Goal: Task Accomplishment & Management: Use online tool/utility

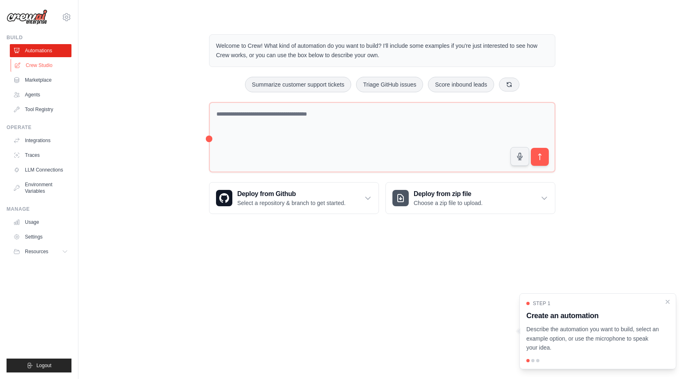
click at [47, 64] on link "Crew Studio" at bounding box center [42, 65] width 62 height 13
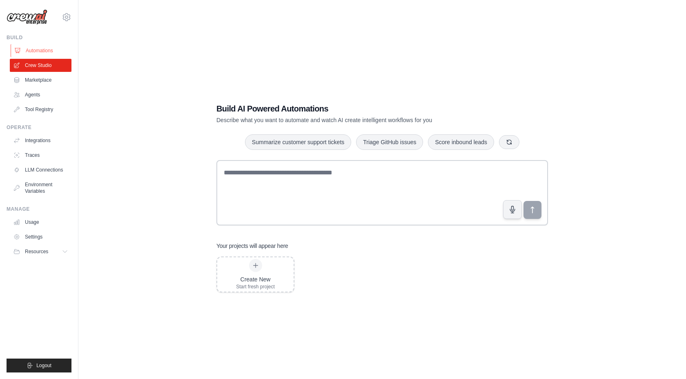
click at [51, 50] on link "Automations" at bounding box center [42, 50] width 62 height 13
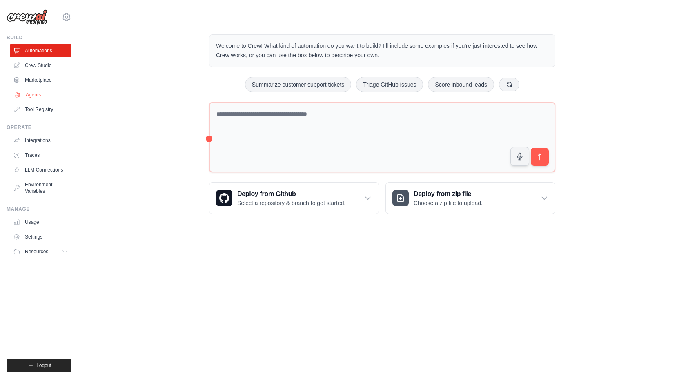
click at [51, 91] on link "Agents" at bounding box center [42, 94] width 62 height 13
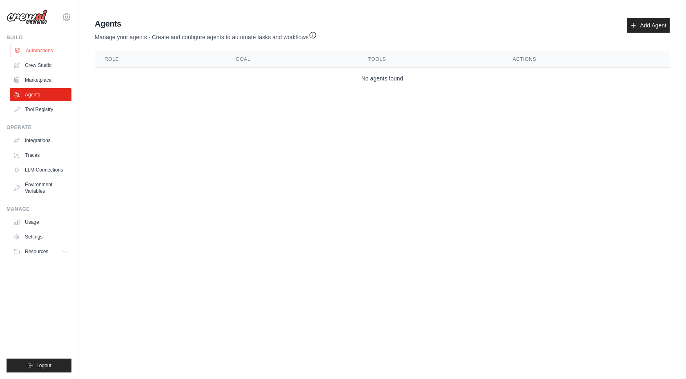
click at [43, 51] on link "Automations" at bounding box center [42, 50] width 62 height 13
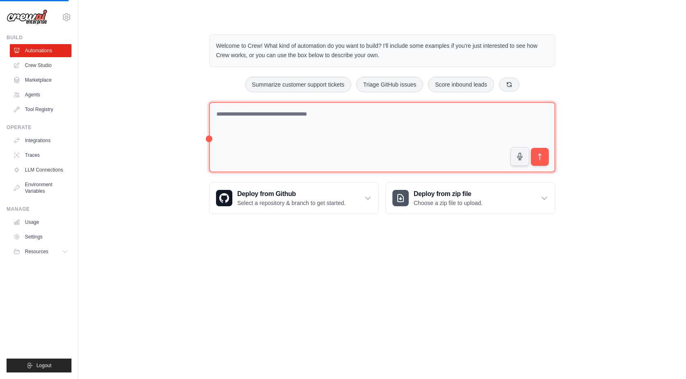
click at [258, 123] on textarea at bounding box center [382, 137] width 346 height 71
click at [258, 119] on textarea at bounding box center [382, 137] width 346 height 71
click at [339, 114] on textarea "**********" at bounding box center [382, 137] width 346 height 71
drag, startPoint x: 480, startPoint y: 116, endPoint x: 324, endPoint y: 116, distance: 155.6
click at [324, 116] on textarea "**********" at bounding box center [382, 137] width 346 height 71
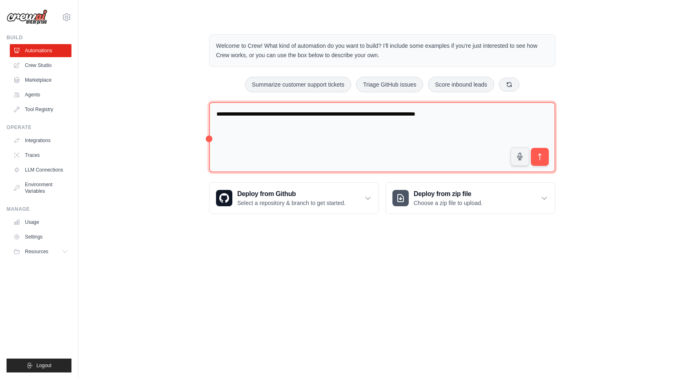
click at [341, 116] on textarea "**********" at bounding box center [382, 137] width 346 height 71
drag, startPoint x: 339, startPoint y: 115, endPoint x: 319, endPoint y: 114, distance: 19.2
click at [319, 114] on textarea "**********" at bounding box center [382, 137] width 346 height 71
click at [508, 114] on textarea "**********" at bounding box center [382, 137] width 346 height 71
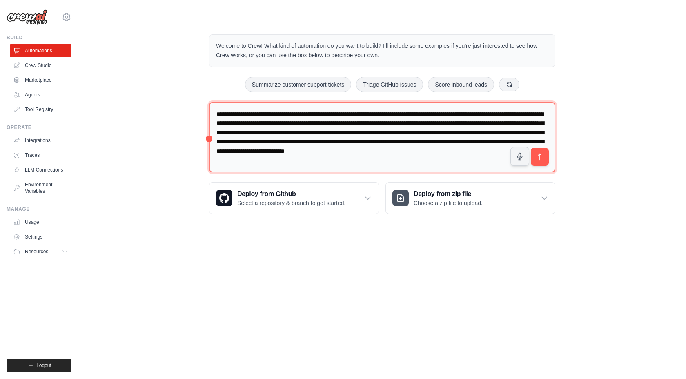
type textarea "**********"
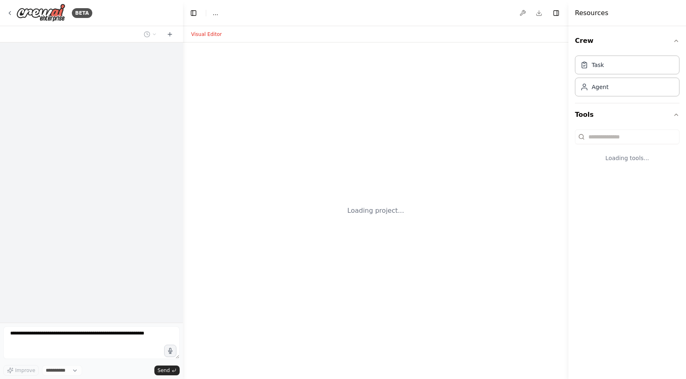
select select "****"
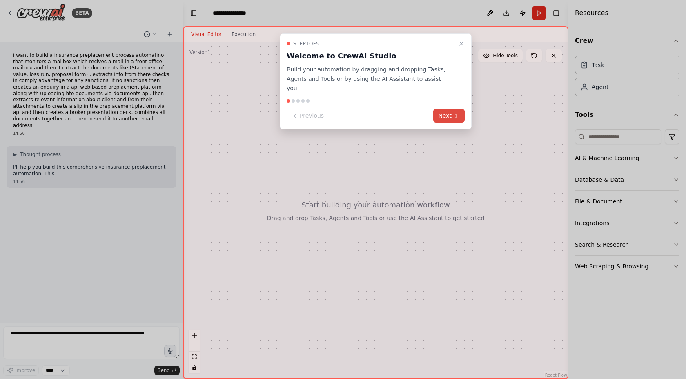
click at [447, 109] on button "Next" at bounding box center [448, 115] width 31 height 13
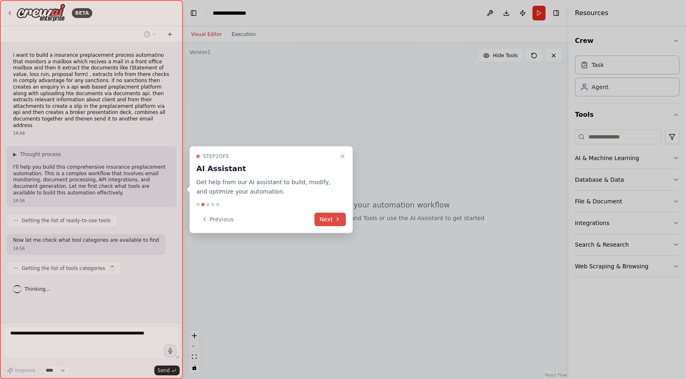
click at [323, 220] on button "Next" at bounding box center [329, 218] width 31 height 13
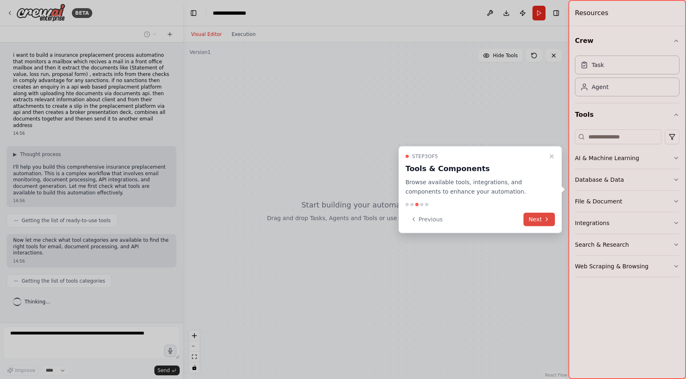
click at [540, 222] on button "Next" at bounding box center [539, 218] width 31 height 13
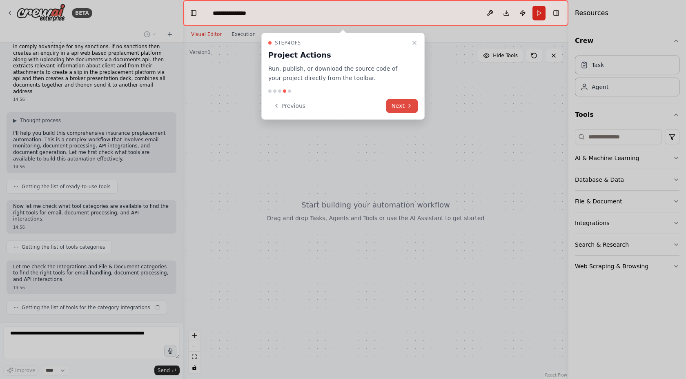
scroll to position [40, 0]
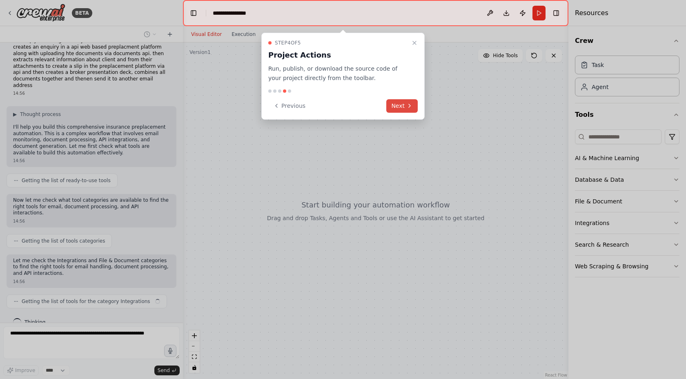
click at [406, 107] on button "Next" at bounding box center [401, 105] width 31 height 13
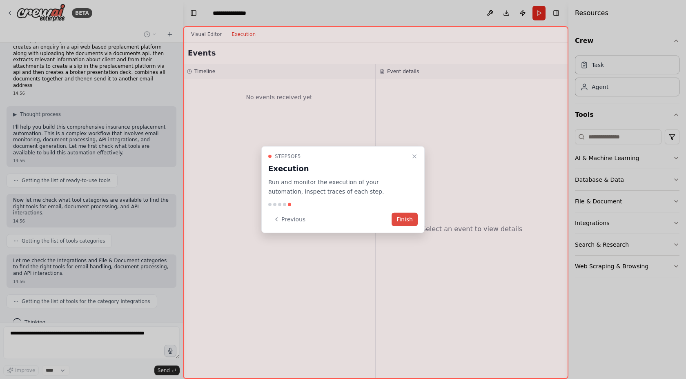
click at [404, 215] on button "Finish" at bounding box center [405, 218] width 26 height 13
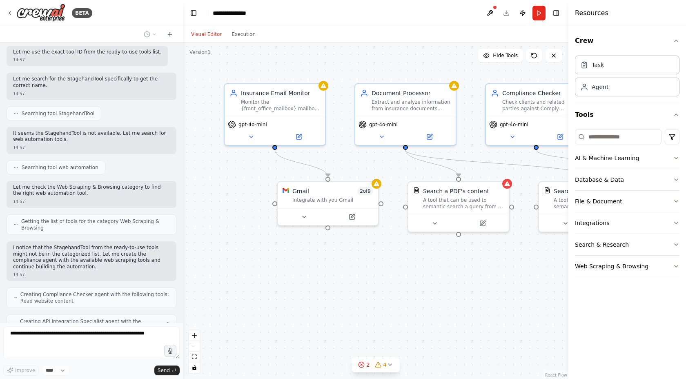
scroll to position [707, 0]
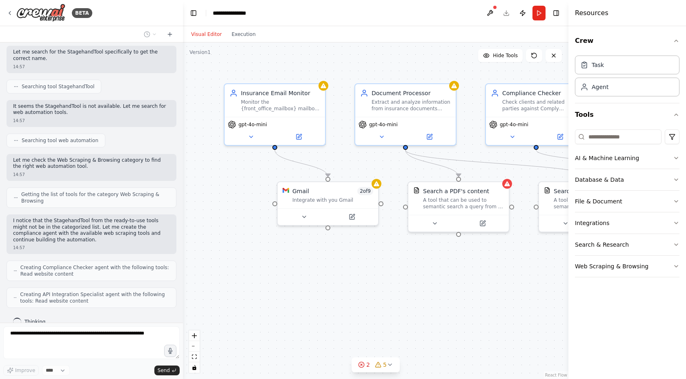
click at [568, 263] on button "Toggle Sidebar" at bounding box center [568, 189] width 7 height 379
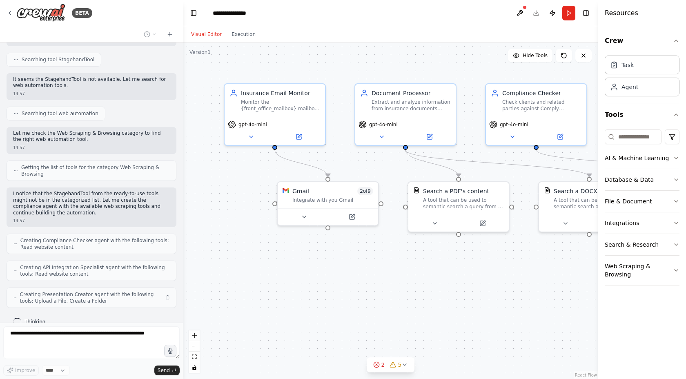
drag, startPoint x: 569, startPoint y: 263, endPoint x: 676, endPoint y: 264, distance: 107.0
click at [676, 264] on div "Resources Crew Task Agent Tools AI & Machine Learning Database & Data File & Do…" at bounding box center [642, 189] width 88 height 379
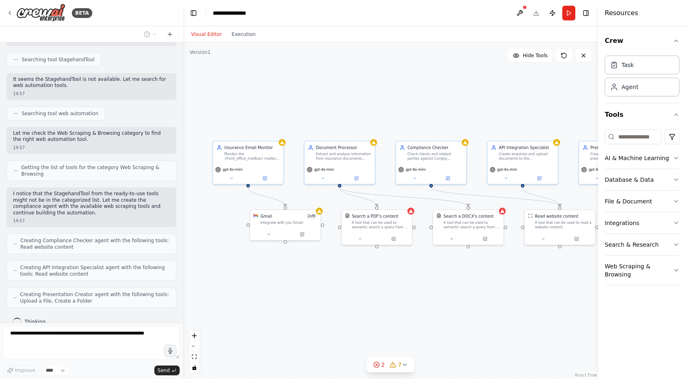
drag, startPoint x: 510, startPoint y: 297, endPoint x: 349, endPoint y: 274, distance: 162.5
click at [349, 274] on div ".deletable-edge-delete-btn { width: 20px; height: 20px; border: 0px solid #ffff…" at bounding box center [390, 210] width 415 height 337
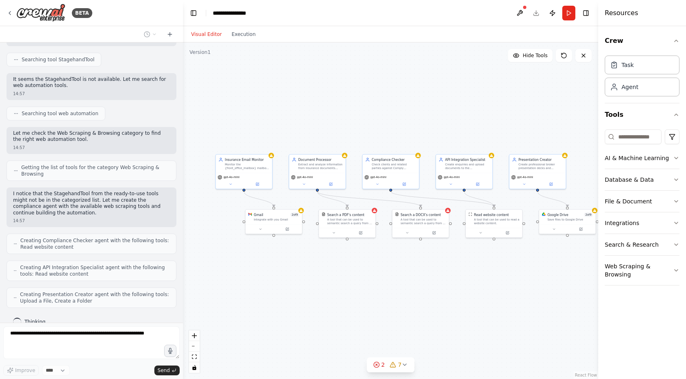
scroll to position [760, 0]
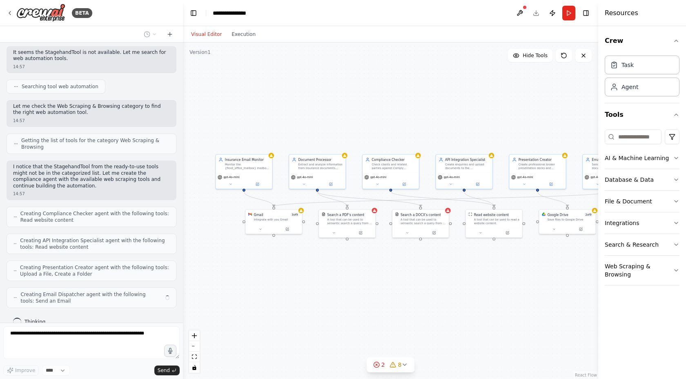
drag, startPoint x: 415, startPoint y: 283, endPoint x: 442, endPoint y: 283, distance: 26.6
click at [442, 283] on div ".deletable-edge-delete-btn { width: 20px; height: 20px; border: 0px solid #ffff…" at bounding box center [390, 210] width 415 height 337
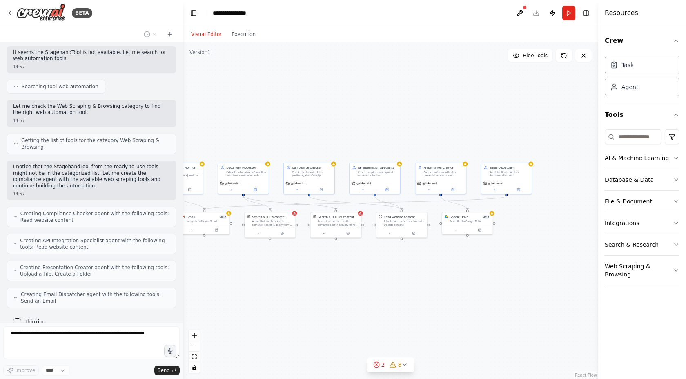
drag, startPoint x: 541, startPoint y: 259, endPoint x: 450, endPoint y: 256, distance: 91.5
click at [449, 256] on div ".deletable-edge-delete-btn { width: 20px; height: 20px; border: 0px solid #ffff…" at bounding box center [390, 210] width 415 height 337
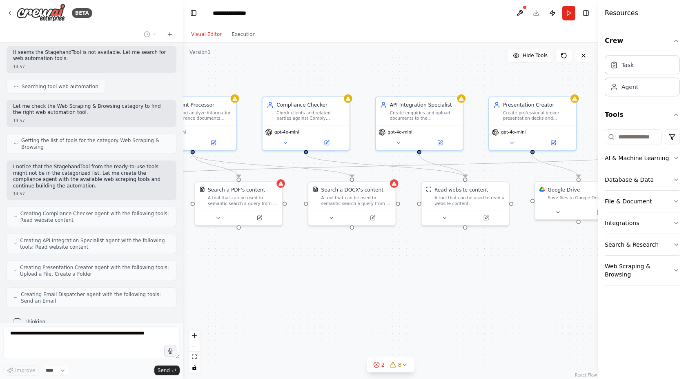
drag, startPoint x: 401, startPoint y: 239, endPoint x: 522, endPoint y: 244, distance: 121.0
click at [522, 244] on div ".deletable-edge-delete-btn { width: 20px; height: 20px; border: 0px solid #ffff…" at bounding box center [390, 210] width 415 height 337
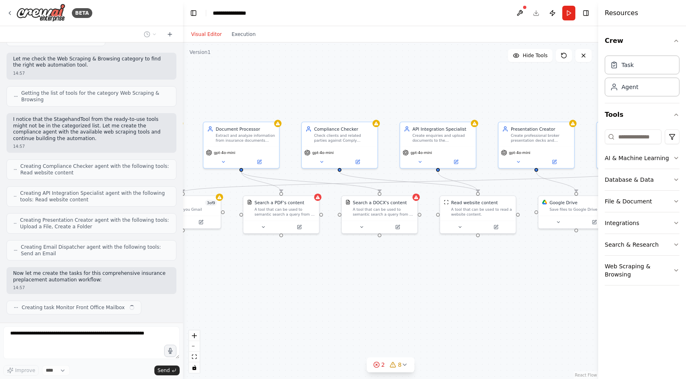
scroll to position [814, 0]
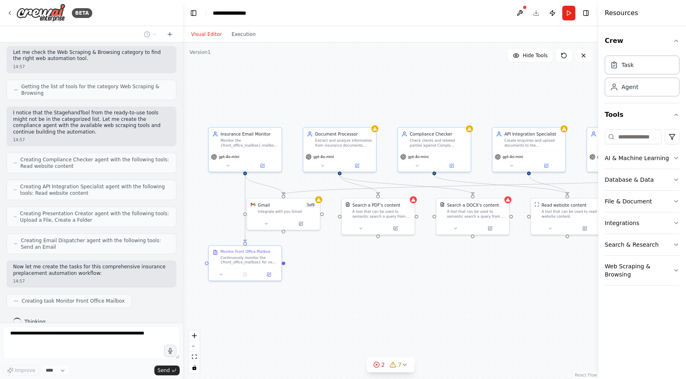
drag, startPoint x: 359, startPoint y: 283, endPoint x: 452, endPoint y: 283, distance: 92.3
click at [452, 283] on div ".deletable-edge-delete-btn { width: 20px; height: 20px; border: 0px solid #ffff…" at bounding box center [390, 210] width 415 height 337
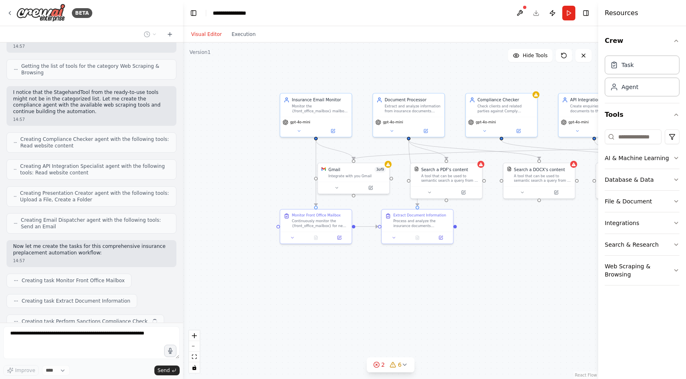
scroll to position [855, 0]
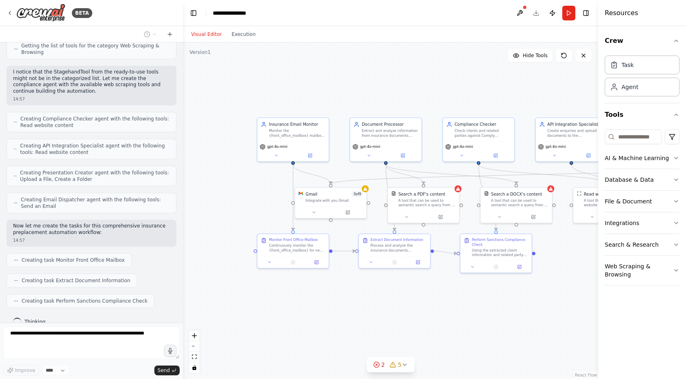
drag, startPoint x: 339, startPoint y: 333, endPoint x: 373, endPoint y: 327, distance: 34.4
click at [373, 327] on div ".deletable-edge-delete-btn { width: 20px; height: 20px; border: 0px solid #ffff…" at bounding box center [390, 210] width 415 height 337
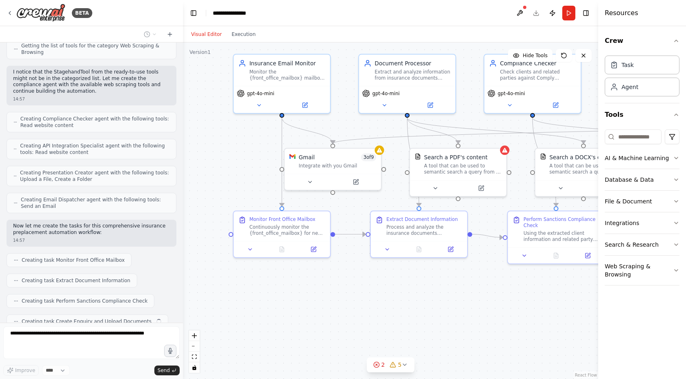
scroll to position [876, 0]
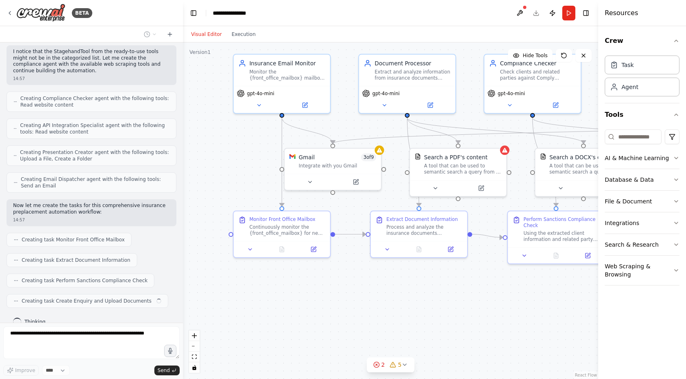
drag, startPoint x: 303, startPoint y: 301, endPoint x: 335, endPoint y: 301, distance: 32.3
click at [335, 301] on div ".deletable-edge-delete-btn { width: 20px; height: 20px; border: 0px solid #ffff…" at bounding box center [390, 210] width 415 height 337
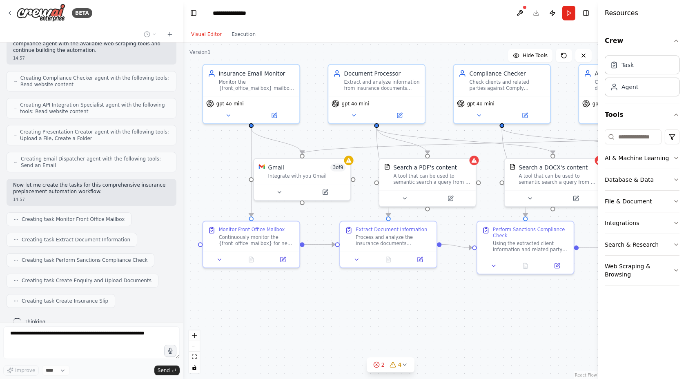
drag, startPoint x: 413, startPoint y: 304, endPoint x: 382, endPoint y: 314, distance: 32.7
click at [382, 314] on div ".deletable-edge-delete-btn { width: 20px; height: 20px; border: 0px solid #ffff…" at bounding box center [390, 210] width 415 height 337
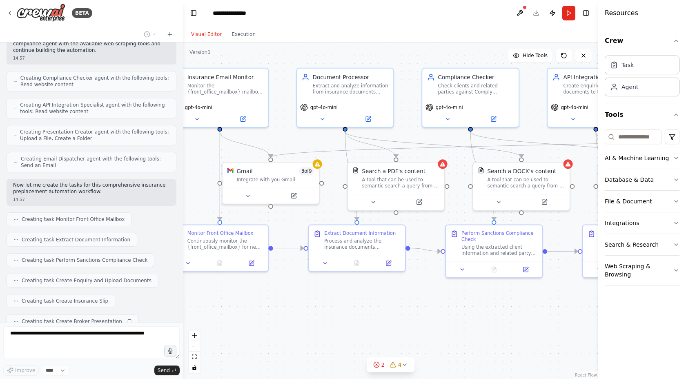
scroll to position [916, 0]
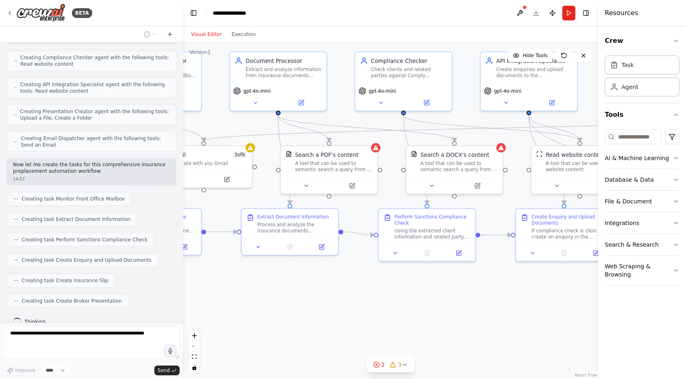
drag, startPoint x: 451, startPoint y: 304, endPoint x: 353, endPoint y: 292, distance: 98.8
click at [353, 291] on div ".deletable-edge-delete-btn { width: 20px; height: 20px; border: 0px solid #ffff…" at bounding box center [390, 210] width 415 height 337
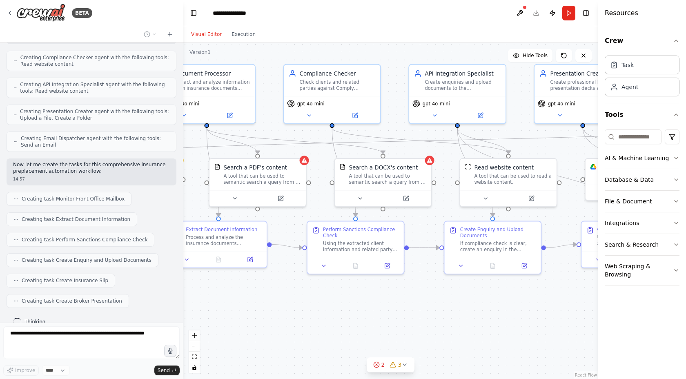
drag, startPoint x: 477, startPoint y: 298, endPoint x: 406, endPoint y: 311, distance: 72.6
click at [406, 311] on div ".deletable-edge-delete-btn { width: 20px; height: 20px; border: 0px solid #ffff…" at bounding box center [390, 210] width 415 height 337
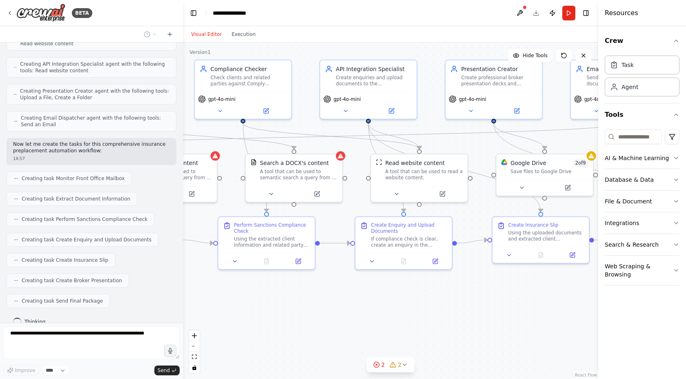
drag, startPoint x: 517, startPoint y: 319, endPoint x: 428, endPoint y: 315, distance: 89.1
click at [428, 315] on div ".deletable-edge-delete-btn { width: 20px; height: 20px; border: 0px solid #ffff…" at bounding box center [390, 210] width 415 height 337
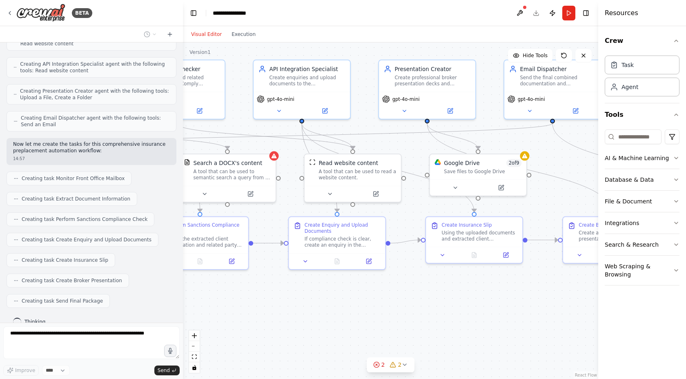
drag, startPoint x: 540, startPoint y: 312, endPoint x: 470, endPoint y: 312, distance: 70.2
click at [470, 312] on div ".deletable-edge-delete-btn { width: 20px; height: 20px; border: 0px solid #ffff…" at bounding box center [390, 210] width 415 height 337
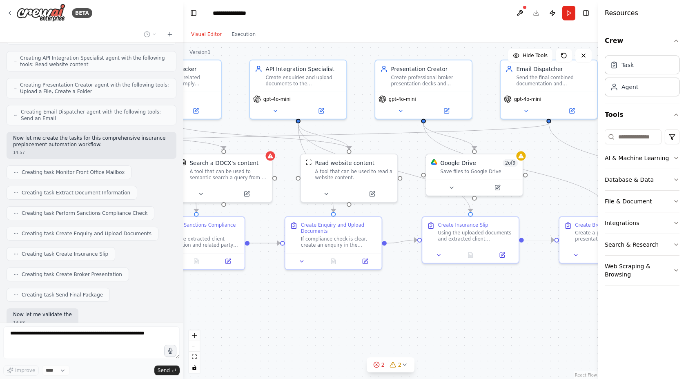
scroll to position [985, 0]
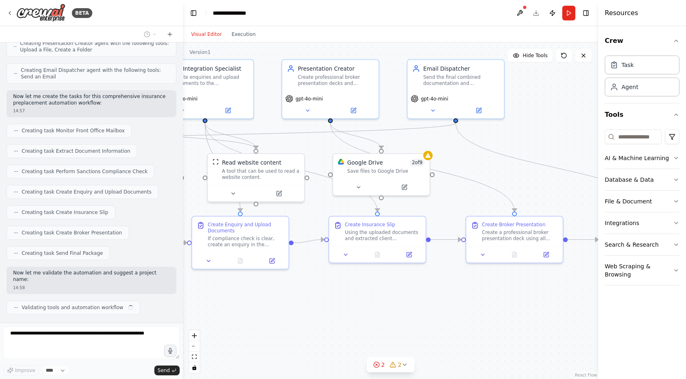
drag, startPoint x: 526, startPoint y: 302, endPoint x: 426, endPoint y: 301, distance: 100.1
click at [426, 301] on div ".deletable-edge-delete-btn { width: 20px; height: 20px; border: 0px solid #ffff…" at bounding box center [390, 210] width 415 height 337
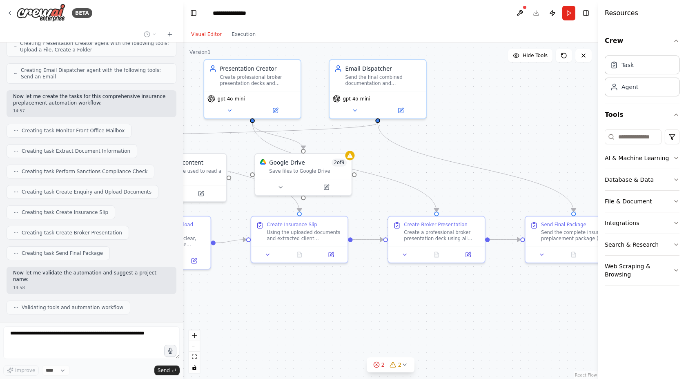
drag, startPoint x: 537, startPoint y: 294, endPoint x: 466, endPoint y: 294, distance: 71.1
click at [466, 294] on div ".deletable-edge-delete-btn { width: 20px; height: 20px; border: 0px solid #ffff…" at bounding box center [390, 210] width 415 height 337
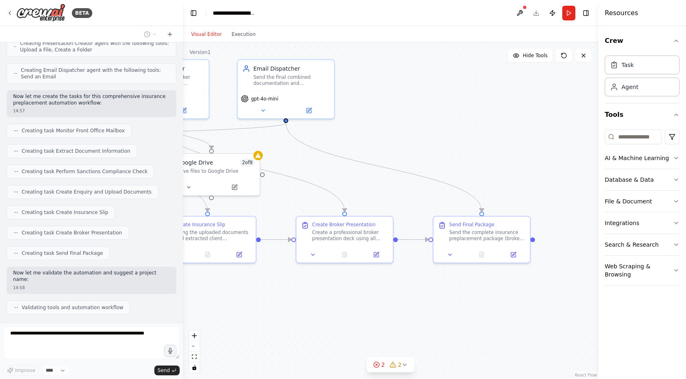
drag, startPoint x: 564, startPoint y: 293, endPoint x: 472, endPoint y: 293, distance: 91.9
click at [472, 293] on div ".deletable-edge-delete-btn { width: 20px; height: 20px; border: 0px solid #ffff…" at bounding box center [390, 210] width 415 height 337
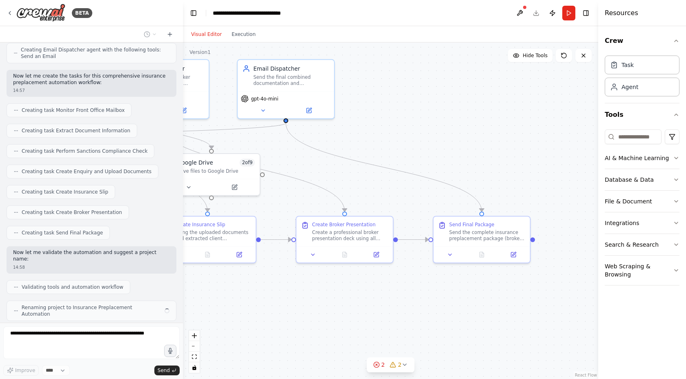
drag, startPoint x: 411, startPoint y: 305, endPoint x: 543, endPoint y: 305, distance: 131.5
click at [534, 305] on div ".deletable-edge-delete-btn { width: 20px; height: 20px; border: 0px solid #ffff…" at bounding box center [390, 210] width 415 height 337
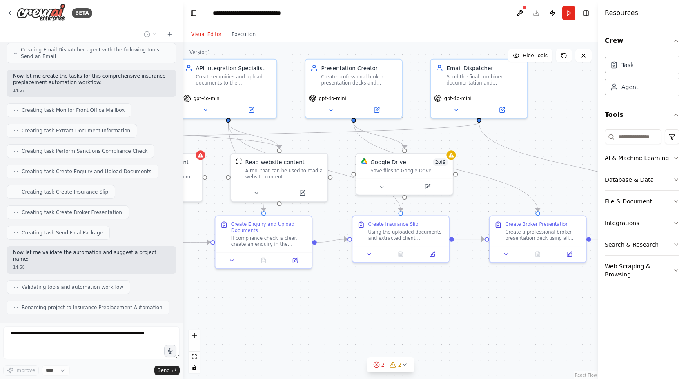
drag, startPoint x: 398, startPoint y: 290, endPoint x: 468, endPoint y: 290, distance: 70.2
click at [468, 290] on div ".deletable-edge-delete-btn { width: 20px; height: 20px; border: 0px solid #ffff…" at bounding box center [390, 210] width 415 height 337
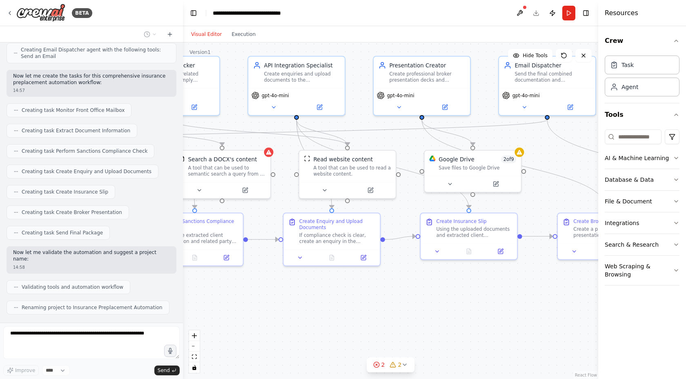
drag, startPoint x: 438, startPoint y: 283, endPoint x: 499, endPoint y: 289, distance: 60.8
click at [499, 289] on div ".deletable-edge-delete-btn { width: 20px; height: 20px; border: 0px solid #ffff…" at bounding box center [390, 210] width 415 height 337
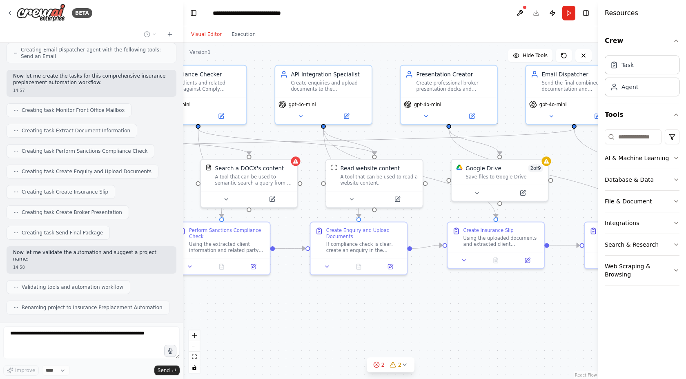
drag, startPoint x: 400, startPoint y: 311, endPoint x: 488, endPoint y: 309, distance: 87.8
click at [488, 309] on div ".deletable-edge-delete-btn { width: 20px; height: 20px; border: 0px solid #ffff…" at bounding box center [390, 210] width 415 height 337
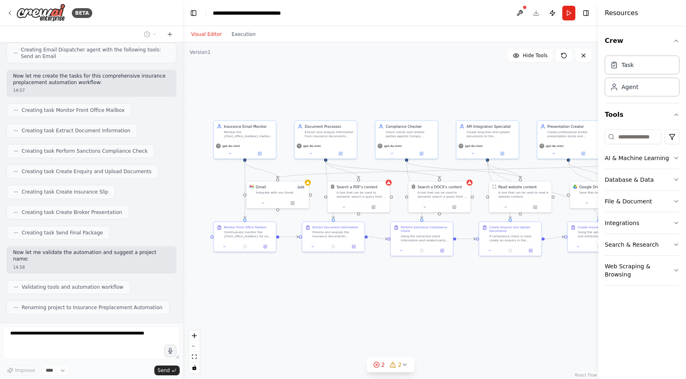
drag, startPoint x: 420, startPoint y: 331, endPoint x: 490, endPoint y: 268, distance: 94.3
click at [490, 267] on div ".deletable-edge-delete-btn { width: 20px; height: 20px; border: 0px solid #ffff…" at bounding box center [390, 210] width 415 height 337
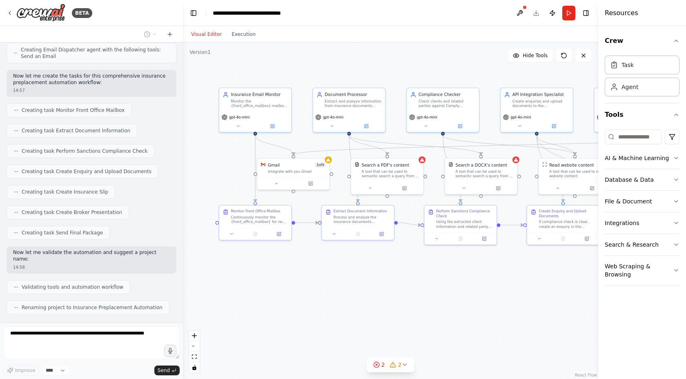
drag, startPoint x: 366, startPoint y: 263, endPoint x: 417, endPoint y: 295, distance: 60.0
click at [417, 295] on div ".deletable-edge-delete-btn { width: 20px; height: 20px; border: 0px solid #ffff…" at bounding box center [390, 210] width 415 height 337
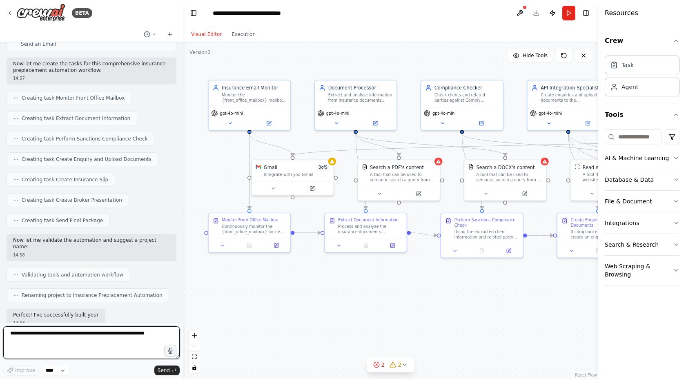
drag, startPoint x: 344, startPoint y: 279, endPoint x: 354, endPoint y: 304, distance: 26.2
click at [354, 304] on div ".deletable-edge-delete-btn { width: 20px; height: 20px; border: 0px solid #ffff…" at bounding box center [390, 210] width 415 height 337
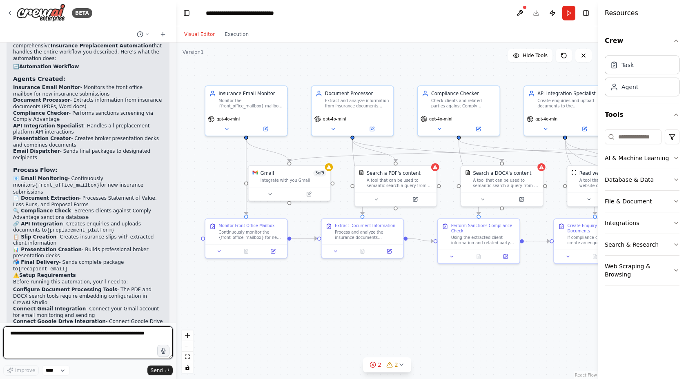
drag, startPoint x: 179, startPoint y: 288, endPoint x: 176, endPoint y: 36, distance: 252.8
click at [176, 36] on div "BETA i want to build a insurance preplacement process automatino that monitors …" at bounding box center [343, 189] width 686 height 379
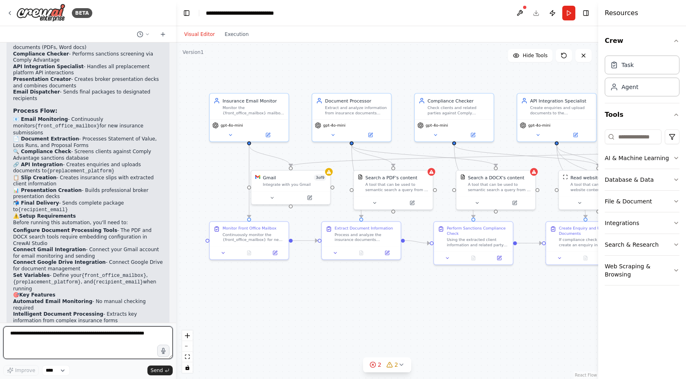
scroll to position [1349, 0]
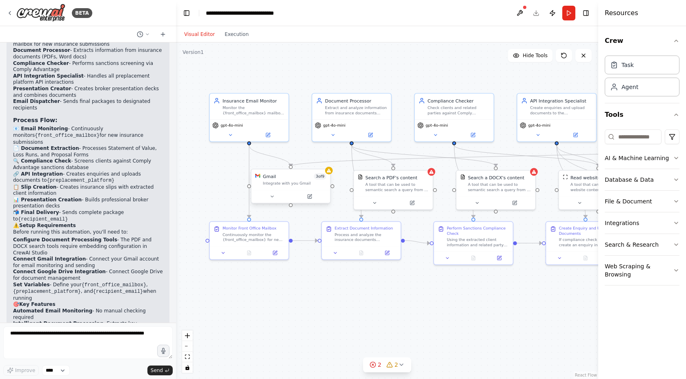
click at [278, 187] on div "Gmail 3 of 9 Integrate with you Gmail" at bounding box center [291, 179] width 79 height 20
click at [274, 196] on icon at bounding box center [272, 196] width 5 height 5
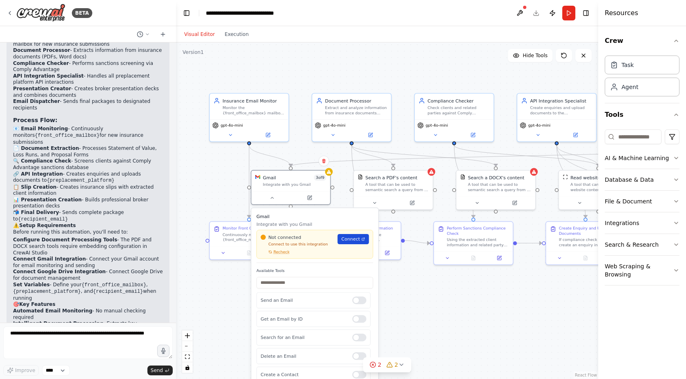
click at [353, 239] on span "Connect" at bounding box center [350, 239] width 18 height 7
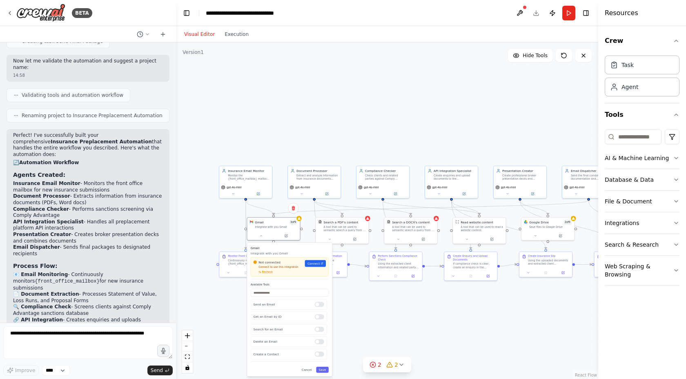
scroll to position [1201, 0]
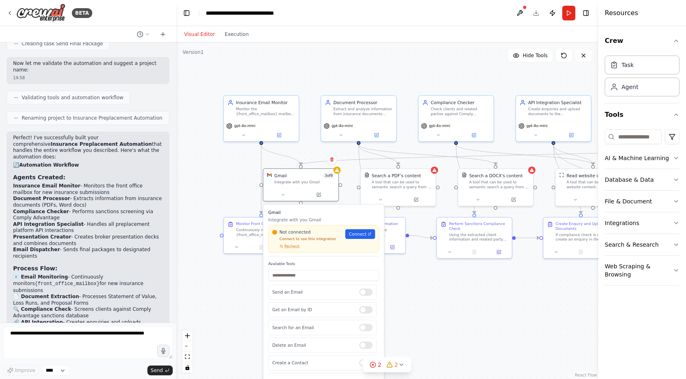
drag, startPoint x: 210, startPoint y: 234, endPoint x: 209, endPoint y: 188, distance: 46.2
click at [210, 187] on div ".deletable-edge-delete-btn { width: 20px; height: 20px; border: 0px solid #ffff…" at bounding box center [387, 210] width 422 height 337
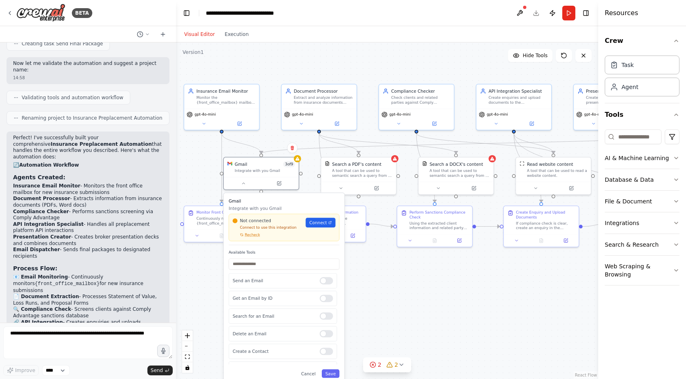
drag, startPoint x: 508, startPoint y: 297, endPoint x: 468, endPoint y: 285, distance: 41.0
click at [468, 285] on div ".deletable-edge-delete-btn { width: 20px; height: 20px; border: 0px solid #ffff…" at bounding box center [387, 210] width 422 height 337
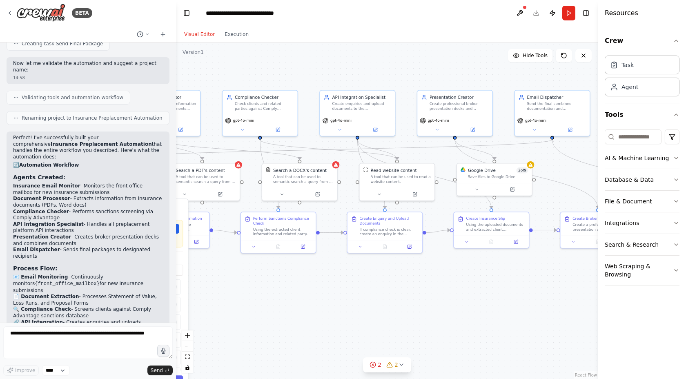
drag, startPoint x: 545, startPoint y: 289, endPoint x: 388, endPoint y: 296, distance: 156.6
click at [388, 295] on div ".deletable-edge-delete-btn { width: 20px; height: 20px; border: 0px solid #ffff…" at bounding box center [387, 210] width 422 height 337
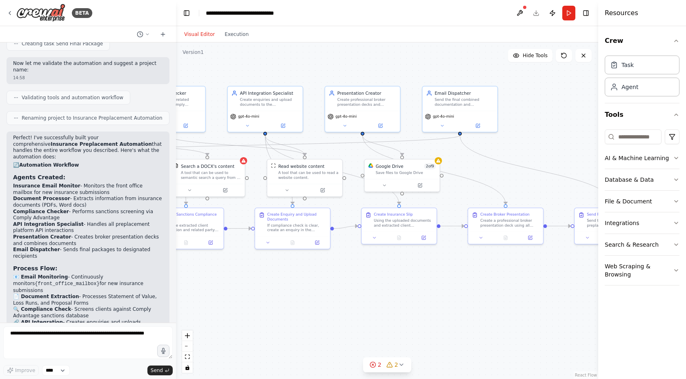
drag, startPoint x: 557, startPoint y: 299, endPoint x: 464, endPoint y: 295, distance: 92.4
click at [464, 295] on div ".deletable-edge-delete-btn { width: 20px; height: 20px; border: 0px solid #ffff…" at bounding box center [387, 210] width 422 height 337
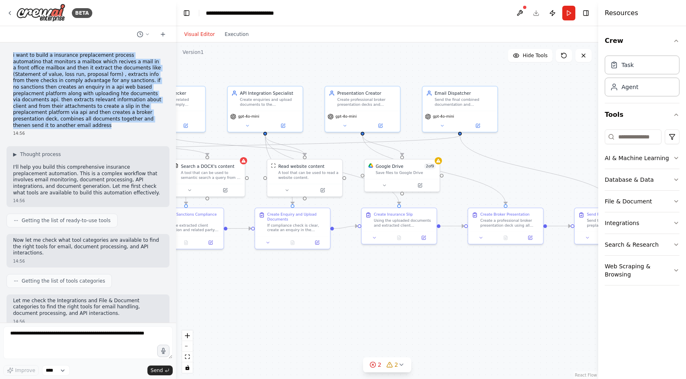
drag, startPoint x: 13, startPoint y: 53, endPoint x: 167, endPoint y: 117, distance: 166.4
click at [167, 117] on div "i want to build a insurance preplacement process automatino that monitors a mai…" at bounding box center [88, 94] width 163 height 91
copy p "i want to build a insurance preplacement process automatino that monitors a mai…"
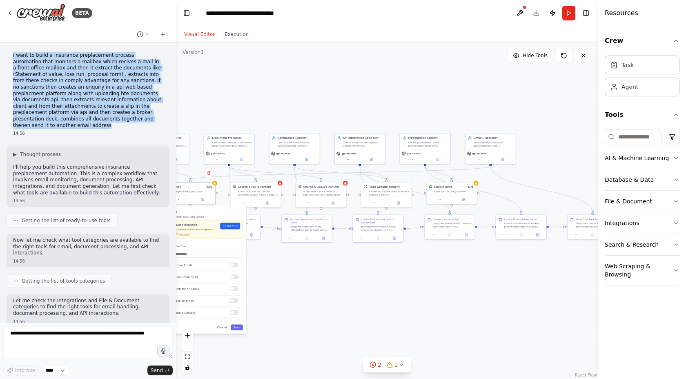
drag, startPoint x: 410, startPoint y: 298, endPoint x: 472, endPoint y: 265, distance: 70.0
click at [471, 265] on div ".deletable-edge-delete-btn { width: 20px; height: 20px; border: 0px solid #ffff…" at bounding box center [387, 210] width 422 height 337
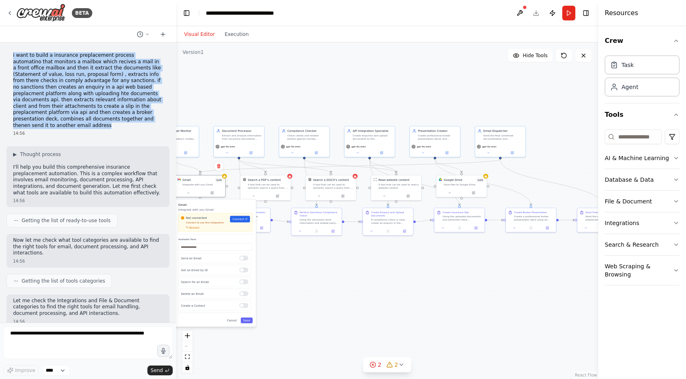
click at [388, 302] on div ".deletable-edge-delete-btn { width: 20px; height: 20px; border: 0px solid #ffff…" at bounding box center [387, 210] width 422 height 337
click at [323, 310] on div ".deletable-edge-delete-btn { width: 20px; height: 20px; border: 0px solid #ffff…" at bounding box center [387, 210] width 422 height 337
click at [232, 323] on div "Gmail Integrate with you Gmail Not connected Connect to use this integration Re…" at bounding box center [215, 262] width 81 height 127
click at [232, 323] on div "Gmail Integrate with you Gmail Not connected Connect to use this integration Re…" at bounding box center [217, 262] width 81 height 127
click at [233, 322] on button "Cancel" at bounding box center [234, 321] width 15 height 6
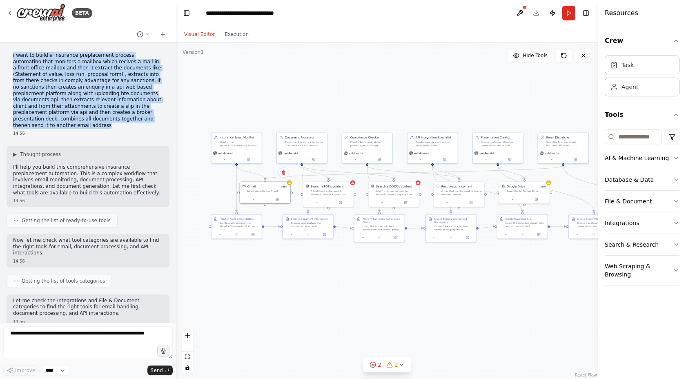
drag, startPoint x: 286, startPoint y: 278, endPoint x: 346, endPoint y: 283, distance: 59.8
click at [347, 283] on div ".deletable-edge-delete-btn { width: 20px; height: 20px; border: 0px solid #ffff…" at bounding box center [387, 210] width 422 height 337
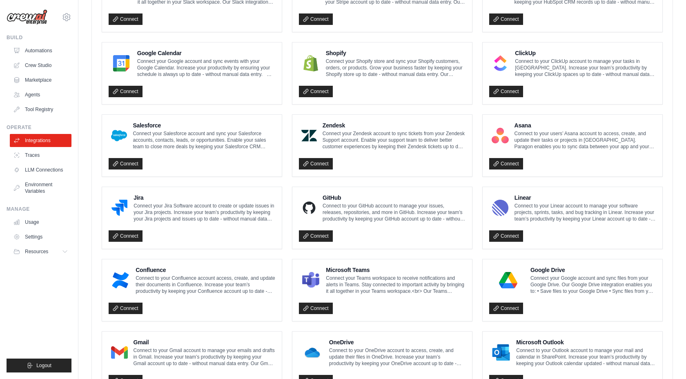
scroll to position [387, 0]
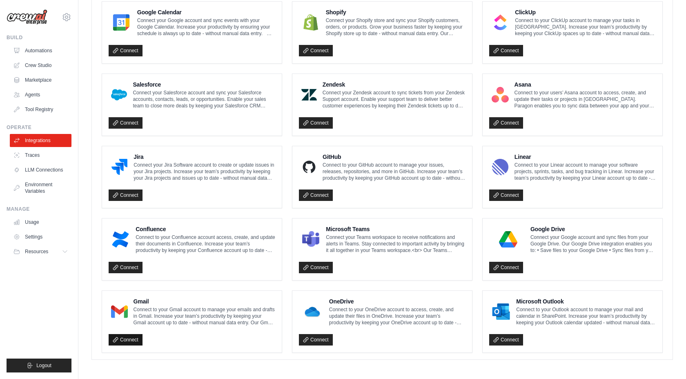
click at [121, 339] on link "Connect" at bounding box center [126, 339] width 34 height 11
click at [125, 338] on link "Connect" at bounding box center [126, 339] width 34 height 11
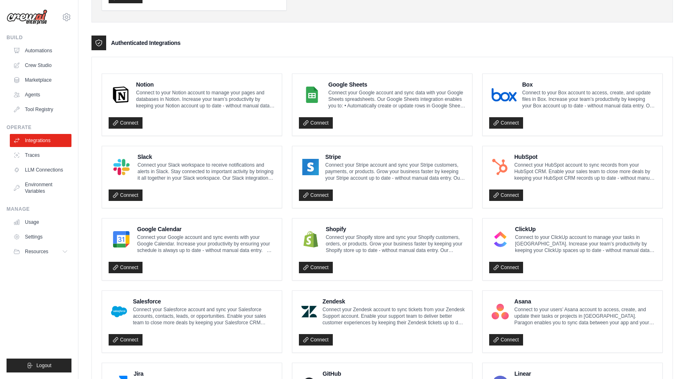
scroll to position [0, 0]
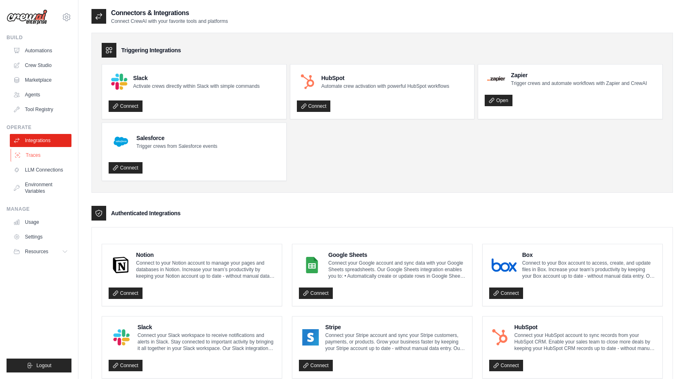
click at [45, 156] on link "Traces" at bounding box center [42, 155] width 62 height 13
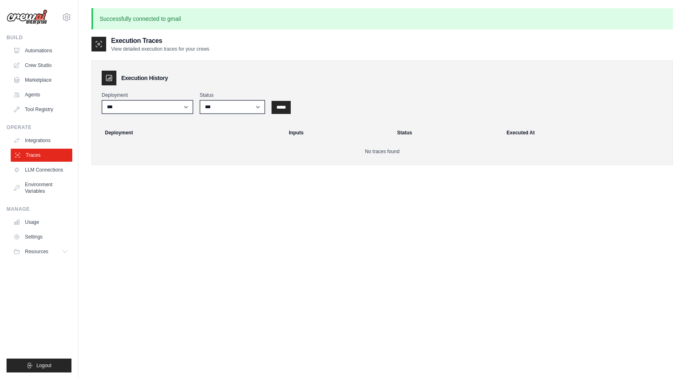
click at [44, 150] on link "Traces" at bounding box center [42, 155] width 62 height 13
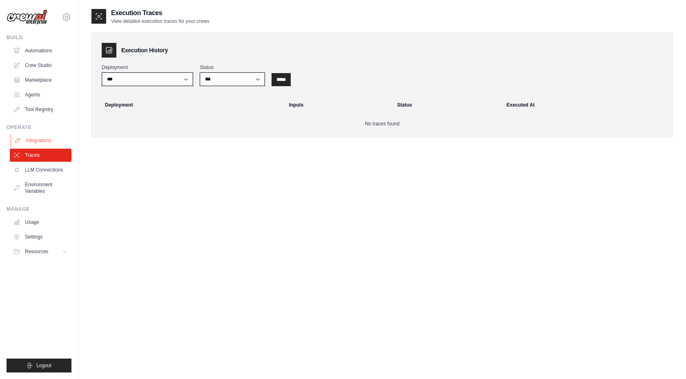
click at [44, 142] on link "Integrations" at bounding box center [42, 140] width 62 height 13
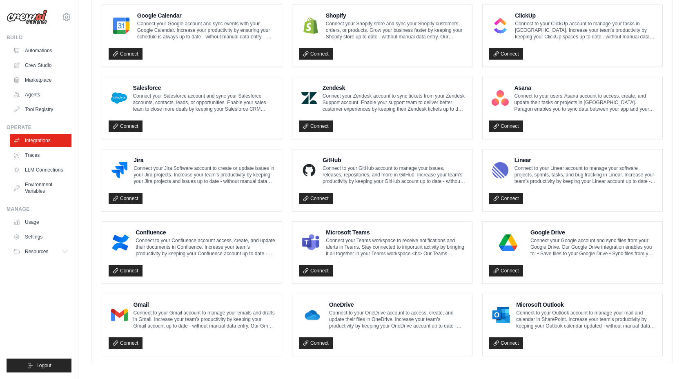
scroll to position [387, 0]
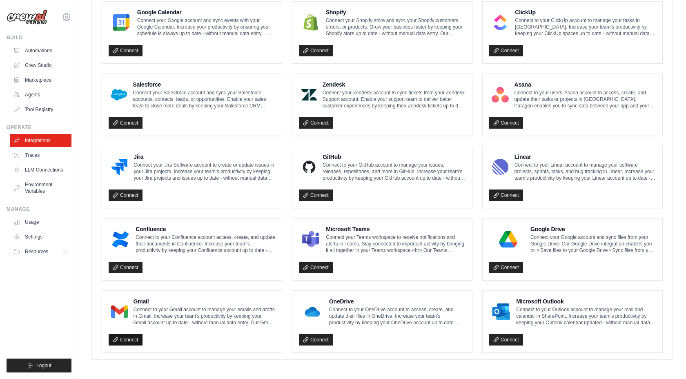
click at [137, 338] on link "Connect" at bounding box center [126, 339] width 34 height 11
click at [44, 43] on div "Build Automations Crew Studio Marketplace Agents" at bounding box center [39, 75] width 65 height 82
click at [41, 51] on link "Automations" at bounding box center [42, 50] width 62 height 13
